Goal: Find specific page/section: Find specific page/section

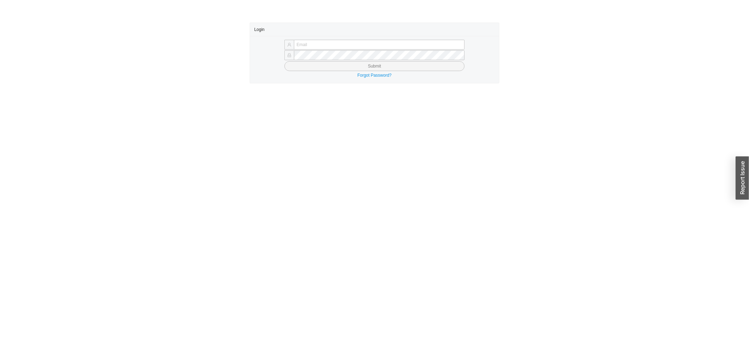
type input "[PERSON_NAME][EMAIL_ADDRESS][DOMAIN_NAME]"
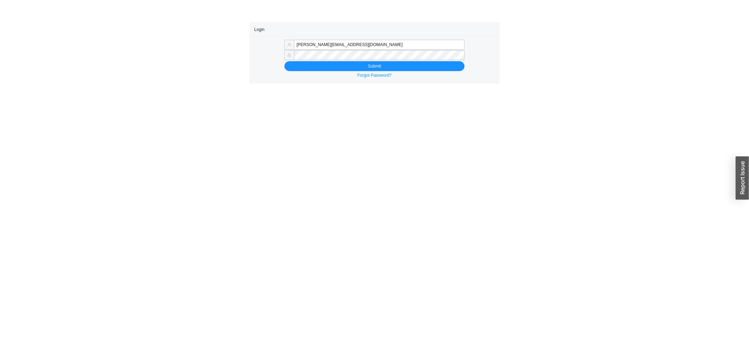
click at [315, 74] on div "Forgot Password?" at bounding box center [374, 75] width 241 height 7
click at [315, 66] on button "Submit" at bounding box center [375, 66] width 181 height 10
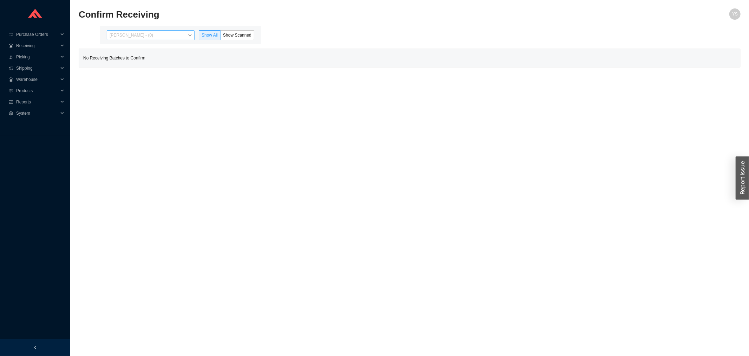
click at [152, 31] on span "[PERSON_NAME] - (0)" at bounding box center [151, 35] width 82 height 9
click at [147, 51] on div "[PERSON_NAME] - (0)" at bounding box center [151, 48] width 82 height 6
click at [148, 59] on div "[PERSON_NAME] - (6)" at bounding box center [151, 57] width 82 height 6
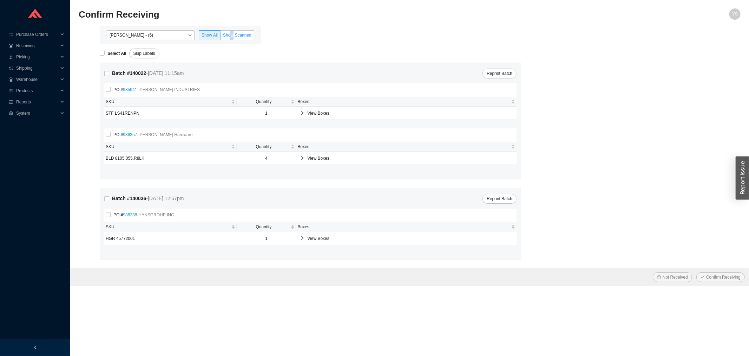
click at [233, 34] on span "Show Scanned" at bounding box center [237, 35] width 28 height 5
click at [221, 37] on input "Show Scanned" at bounding box center [221, 37] width 0 height 0
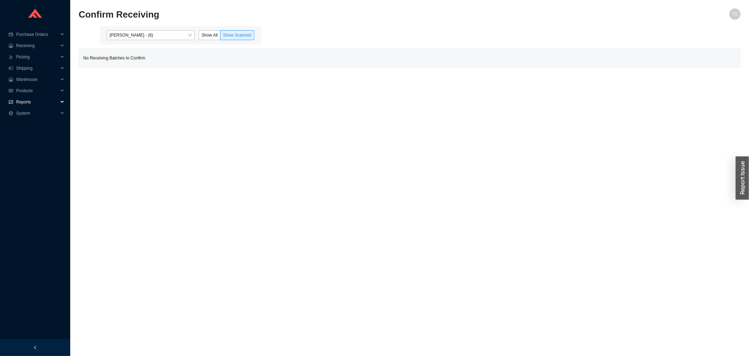
click at [29, 99] on span "Reports" at bounding box center [37, 101] width 42 height 11
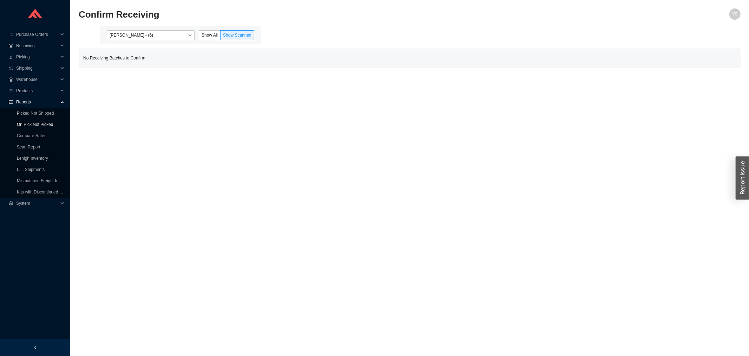
click at [27, 122] on link "On Pick Not Picked" at bounding box center [35, 124] width 36 height 5
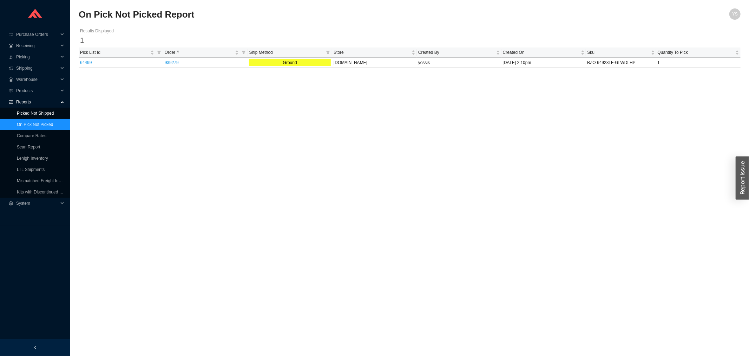
click at [27, 116] on link "Picked Not Shipped" at bounding box center [35, 113] width 37 height 5
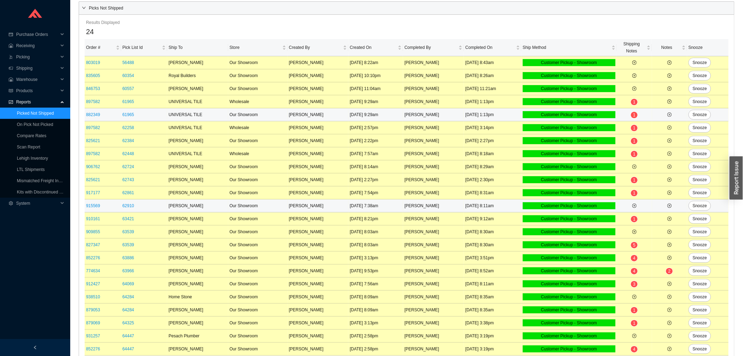
scroll to position [79, 0]
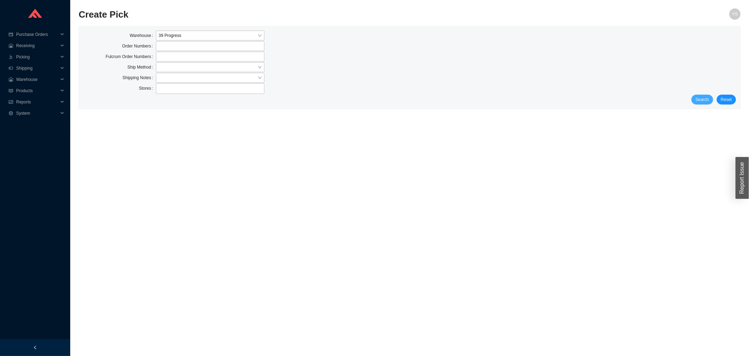
click at [708, 97] on span "Search" at bounding box center [702, 99] width 13 height 7
